Goal: Task Accomplishment & Management: Manage account settings

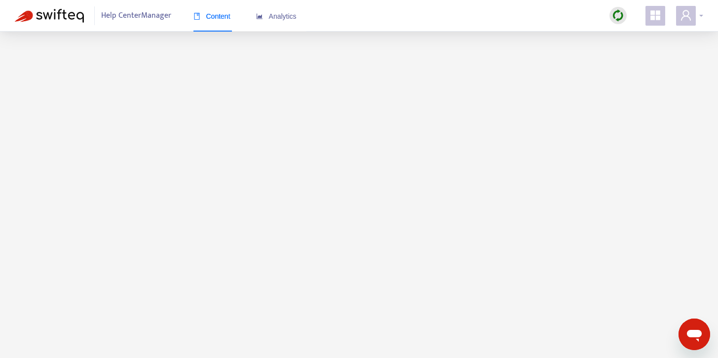
click at [686, 12] on icon "user" at bounding box center [686, 15] width 12 height 12
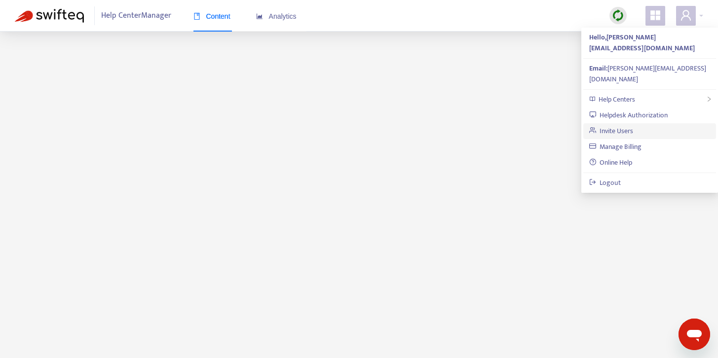
click at [616, 125] on link "Invite Users" at bounding box center [611, 130] width 44 height 11
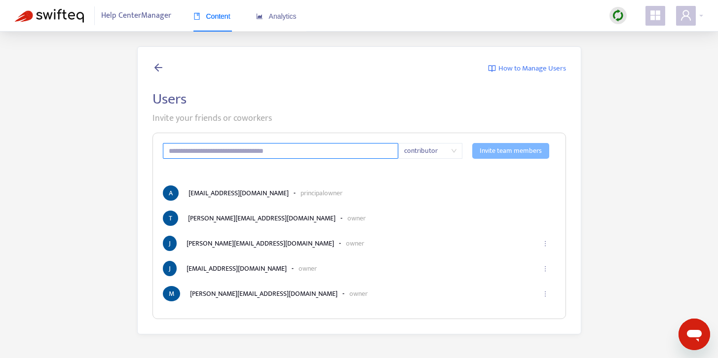
click at [280, 155] on input "text" at bounding box center [281, 151] width 236 height 16
paste input "**********"
type input "**********"
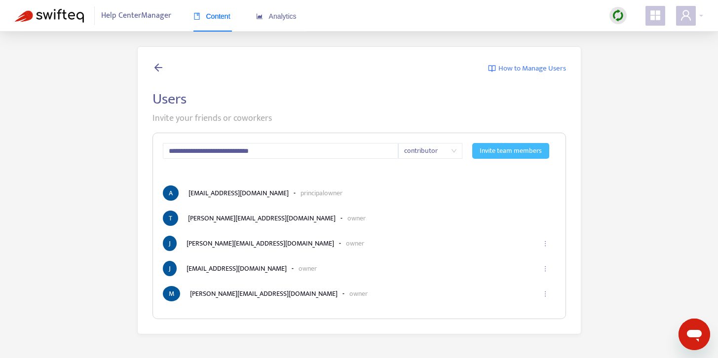
click at [526, 152] on span "Invite team members" at bounding box center [511, 151] width 62 height 11
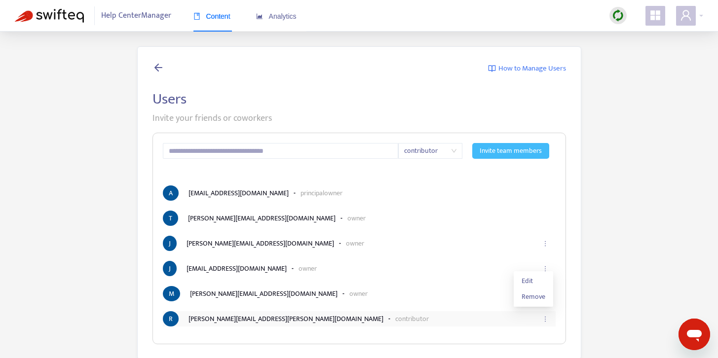
click at [547, 318] on icon "ellipsis" at bounding box center [545, 319] width 7 height 7
click at [530, 292] on li "[PERSON_NAME] [PERSON_NAME][EMAIL_ADDRESS][DOMAIN_NAME] - owner" at bounding box center [359, 293] width 393 height 15
click at [525, 280] on span "Edit" at bounding box center [534, 281] width 24 height 11
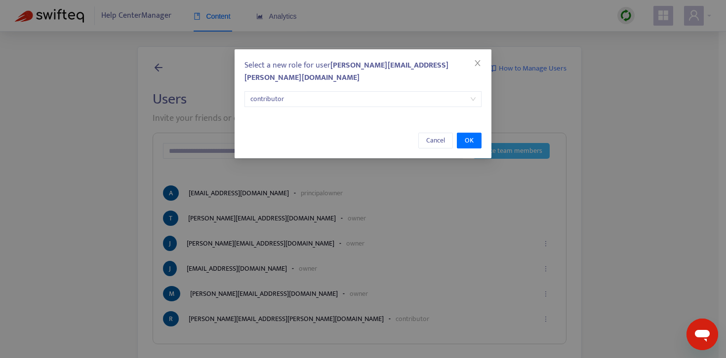
click at [325, 92] on span "contributor" at bounding box center [362, 99] width 225 height 15
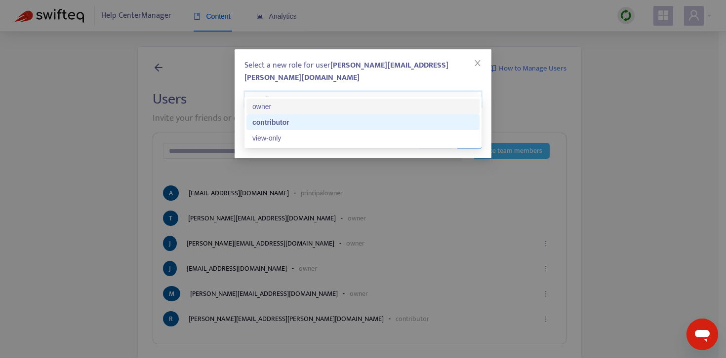
click at [328, 110] on div "owner" at bounding box center [362, 106] width 221 height 11
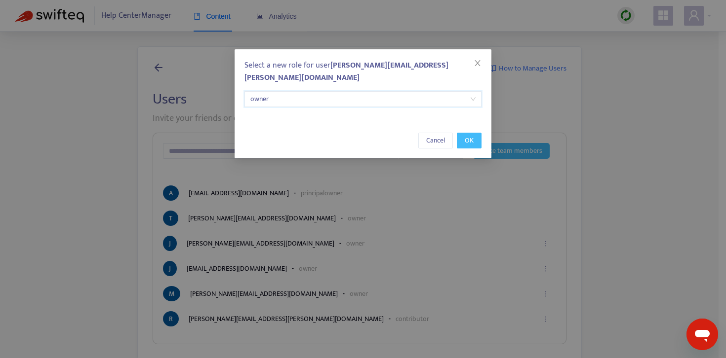
drag, startPoint x: 473, startPoint y: 124, endPoint x: 484, endPoint y: 135, distance: 15.7
click at [473, 135] on span "OK" at bounding box center [469, 140] width 9 height 11
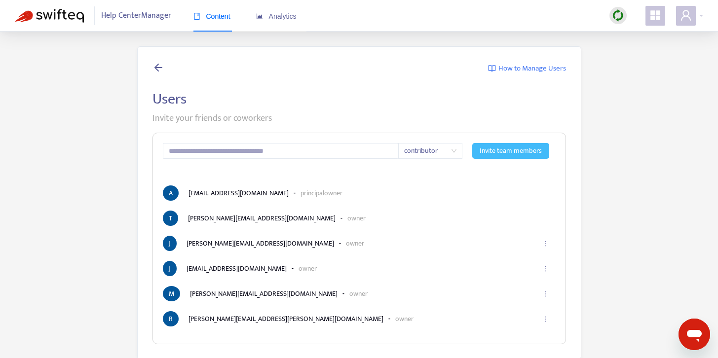
click at [203, 15] on span "Content" at bounding box center [212, 16] width 37 height 8
